Goal: Check status: Check status

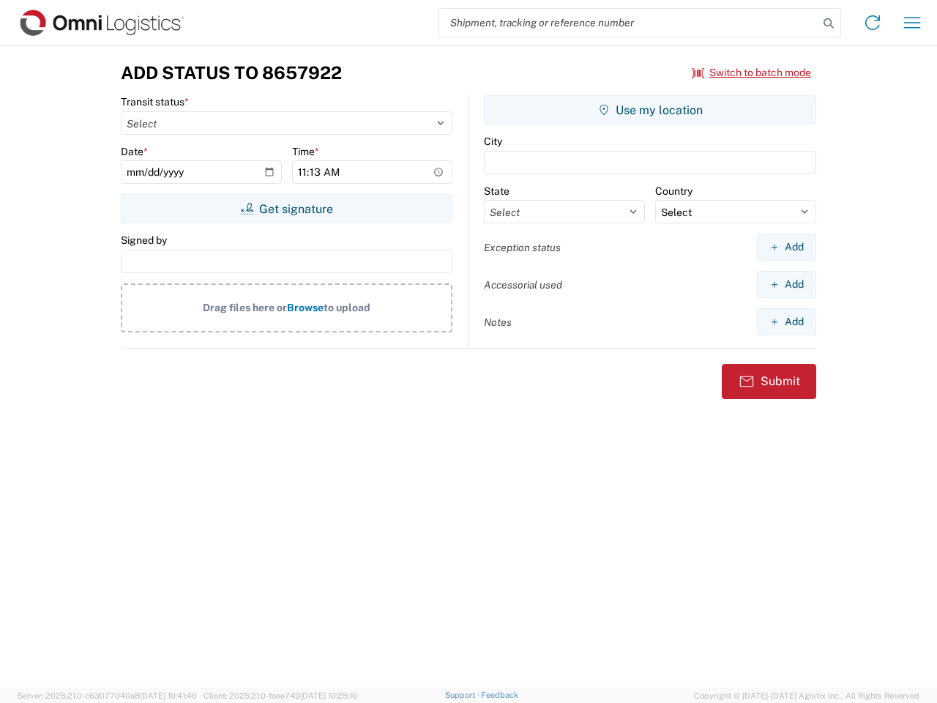
click at [629, 23] on input "search" at bounding box center [628, 23] width 379 height 28
click at [829, 23] on icon at bounding box center [829, 23] width 21 height 21
click at [873, 23] on icon at bounding box center [872, 22] width 23 height 23
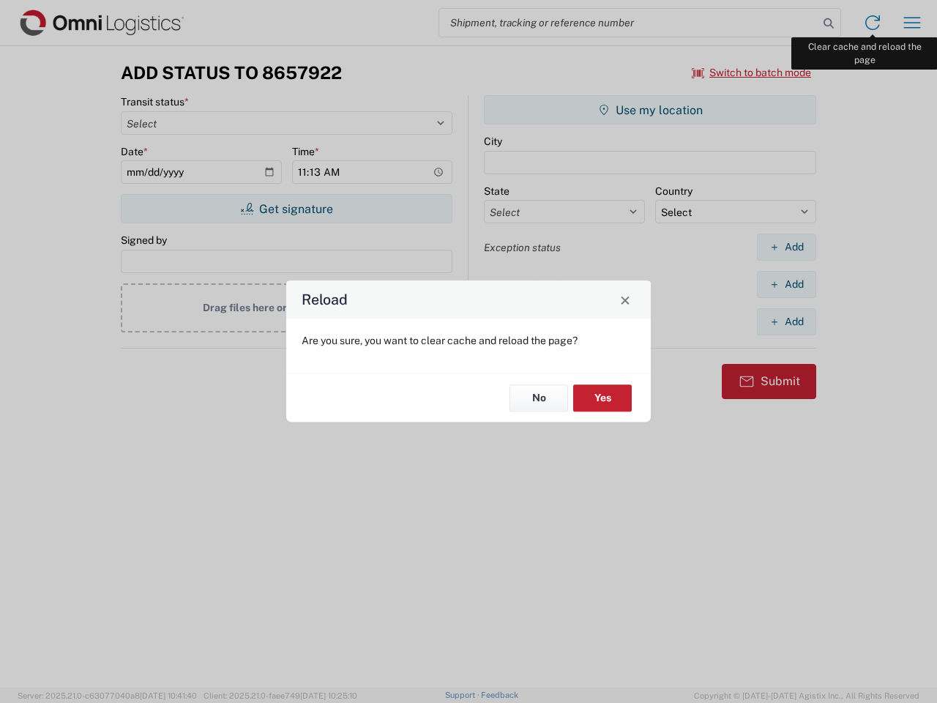
click at [913, 23] on div "Reload Are you sure, you want to clear cache and reload the page? No Yes" at bounding box center [468, 351] width 937 height 703
click at [752, 73] on div "Reload Are you sure, you want to clear cache and reload the page? No Yes" at bounding box center [468, 351] width 937 height 703
click at [286, 209] on div "Reload Are you sure, you want to clear cache and reload the page? No Yes" at bounding box center [468, 351] width 937 height 703
click at [650, 110] on div "Reload Are you sure, you want to clear cache and reload the page? No Yes" at bounding box center [468, 351] width 937 height 703
click at [787, 247] on div "Reload Are you sure, you want to clear cache and reload the page? No Yes" at bounding box center [468, 351] width 937 height 703
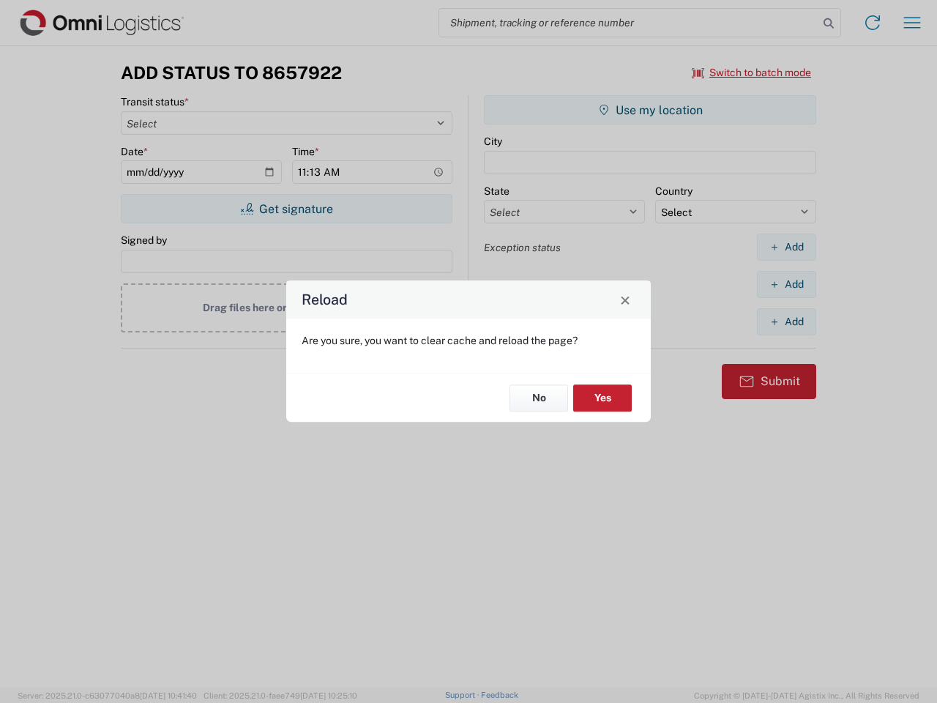
click at [787, 284] on div "Reload Are you sure, you want to clear cache and reload the page? No Yes" at bounding box center [468, 351] width 937 height 703
click at [787, 322] on div "Reload Are you sure, you want to clear cache and reload the page? No Yes" at bounding box center [468, 351] width 937 height 703
